Goal: Register for event/course

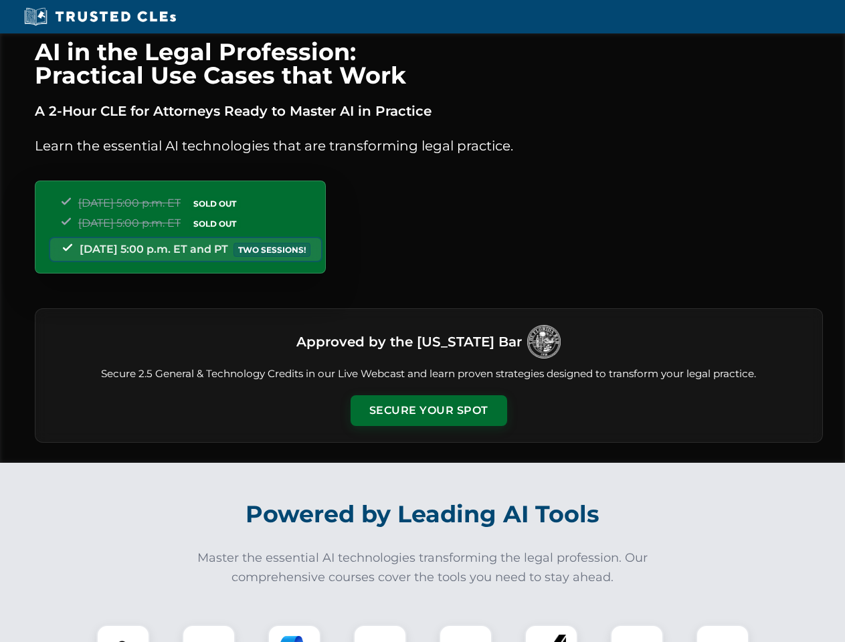
click at [428, 411] on button "Secure Your Spot" at bounding box center [428, 410] width 156 height 31
click at [123, 633] on img at bounding box center [123, 651] width 39 height 39
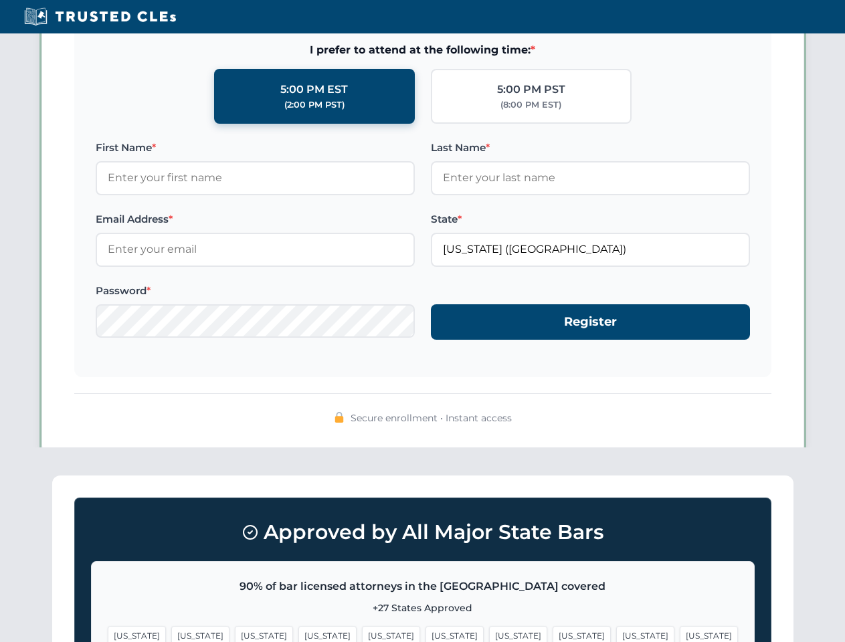
click at [489, 633] on span "[US_STATE]" at bounding box center [518, 635] width 58 height 19
click at [616, 633] on span "[US_STATE]" at bounding box center [645, 635] width 58 height 19
